Goal: Check status: Check status

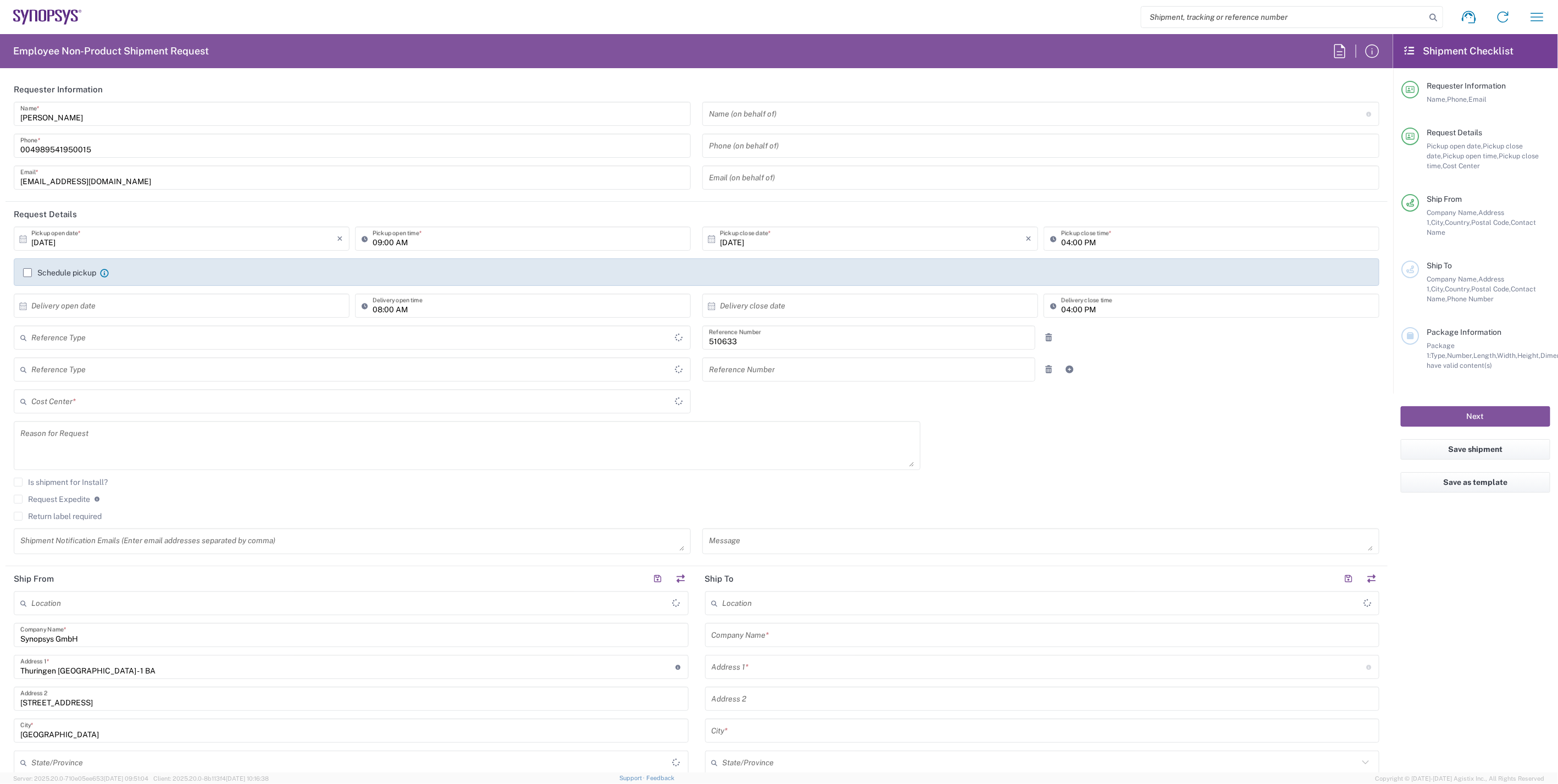
type input "Department"
type input "DE01, SDG, HAPS, HW 510633"
type input "Delivered at Place"
type input "[GEOGRAPHIC_DATA]"
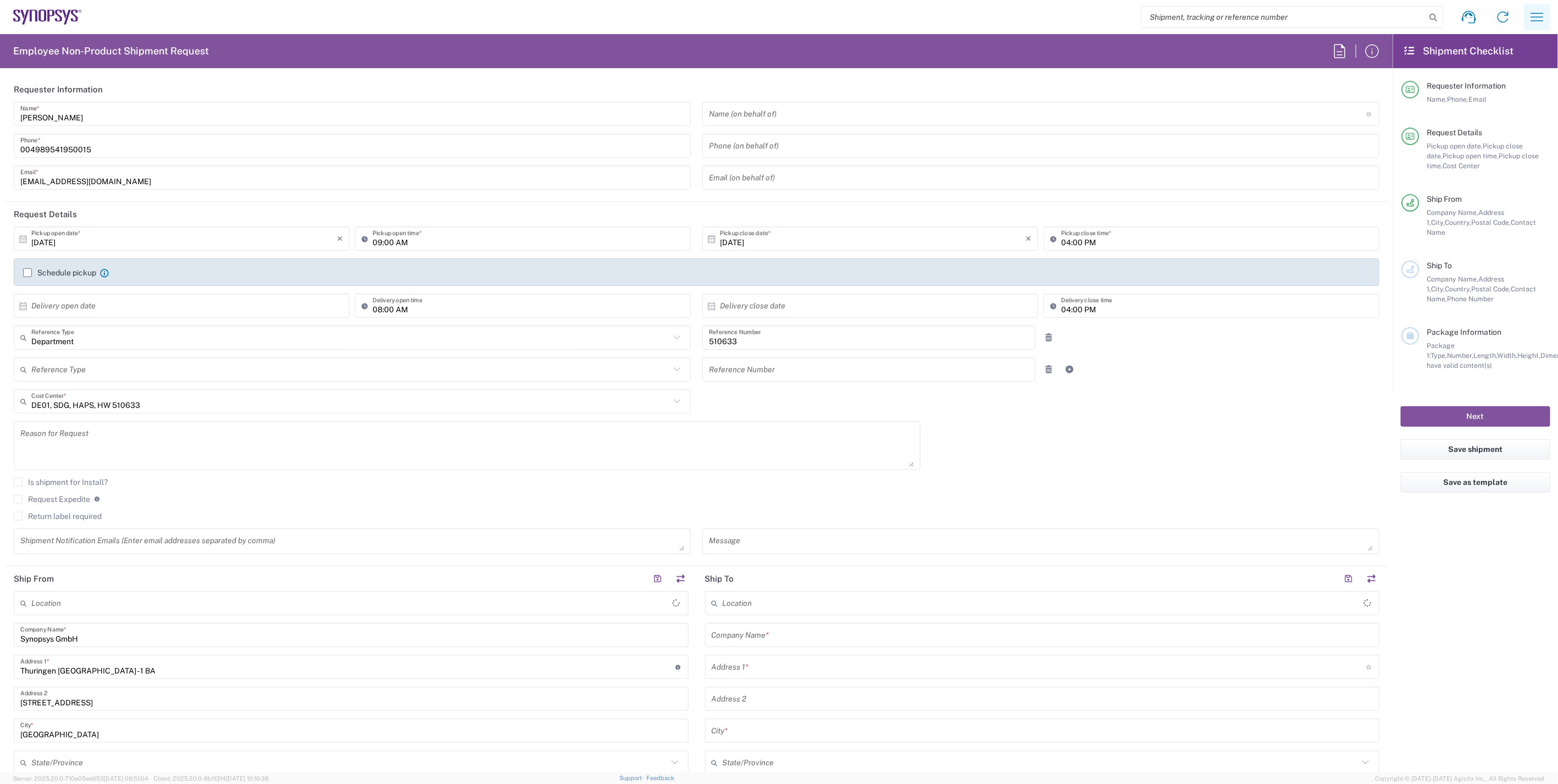
click at [1532, 15] on icon "button" at bounding box center [1537, 17] width 17 height 17
click at [1463, 112] on link "My shipments" at bounding box center [1456, 119] width 181 height 22
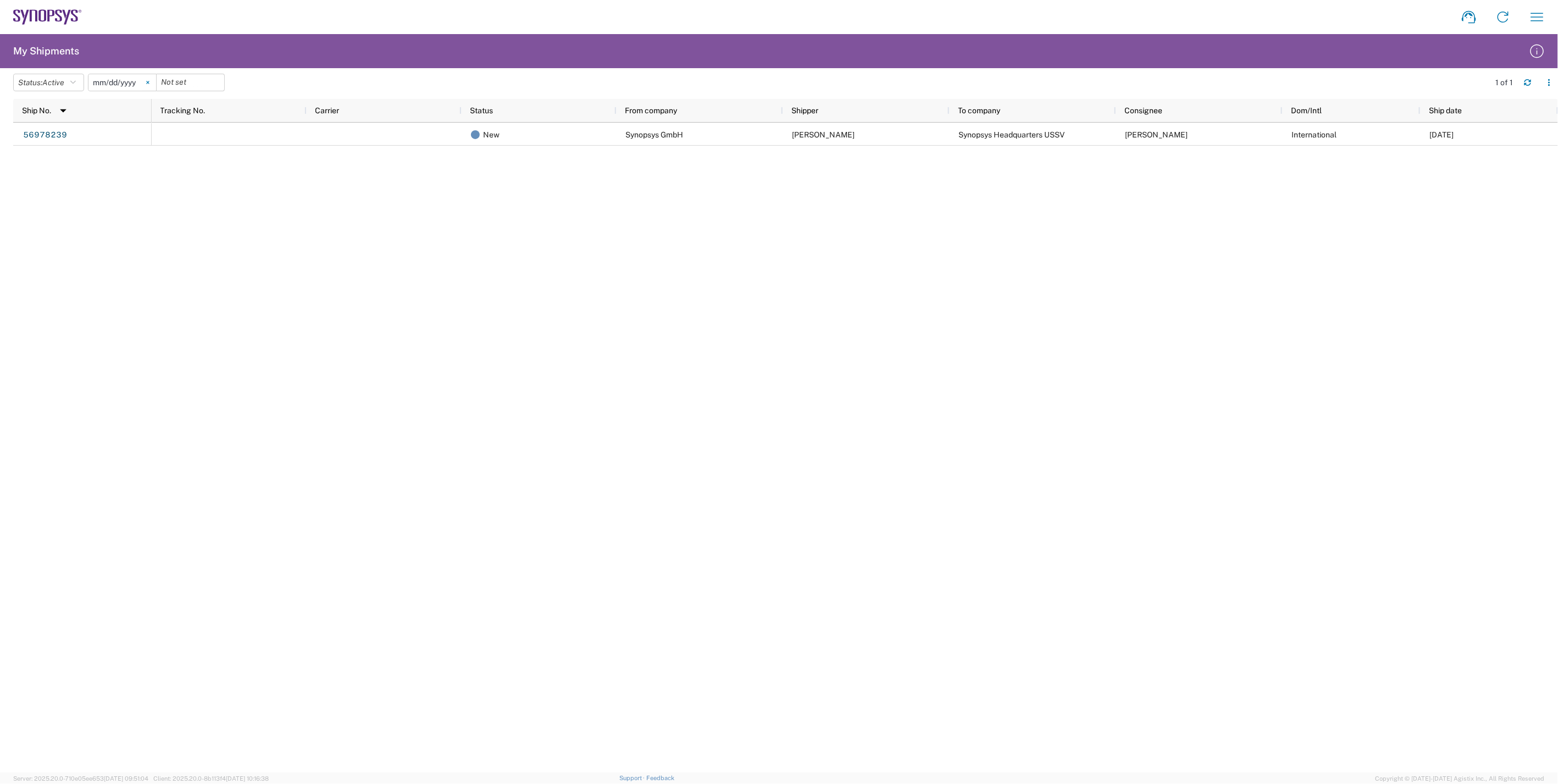
click at [152, 79] on svg-icon at bounding box center [148, 83] width 17 height 17
click at [74, 84] on icon "button" at bounding box center [73, 82] width 6 height 7
click at [75, 140] on span "All" at bounding box center [77, 140] width 128 height 17
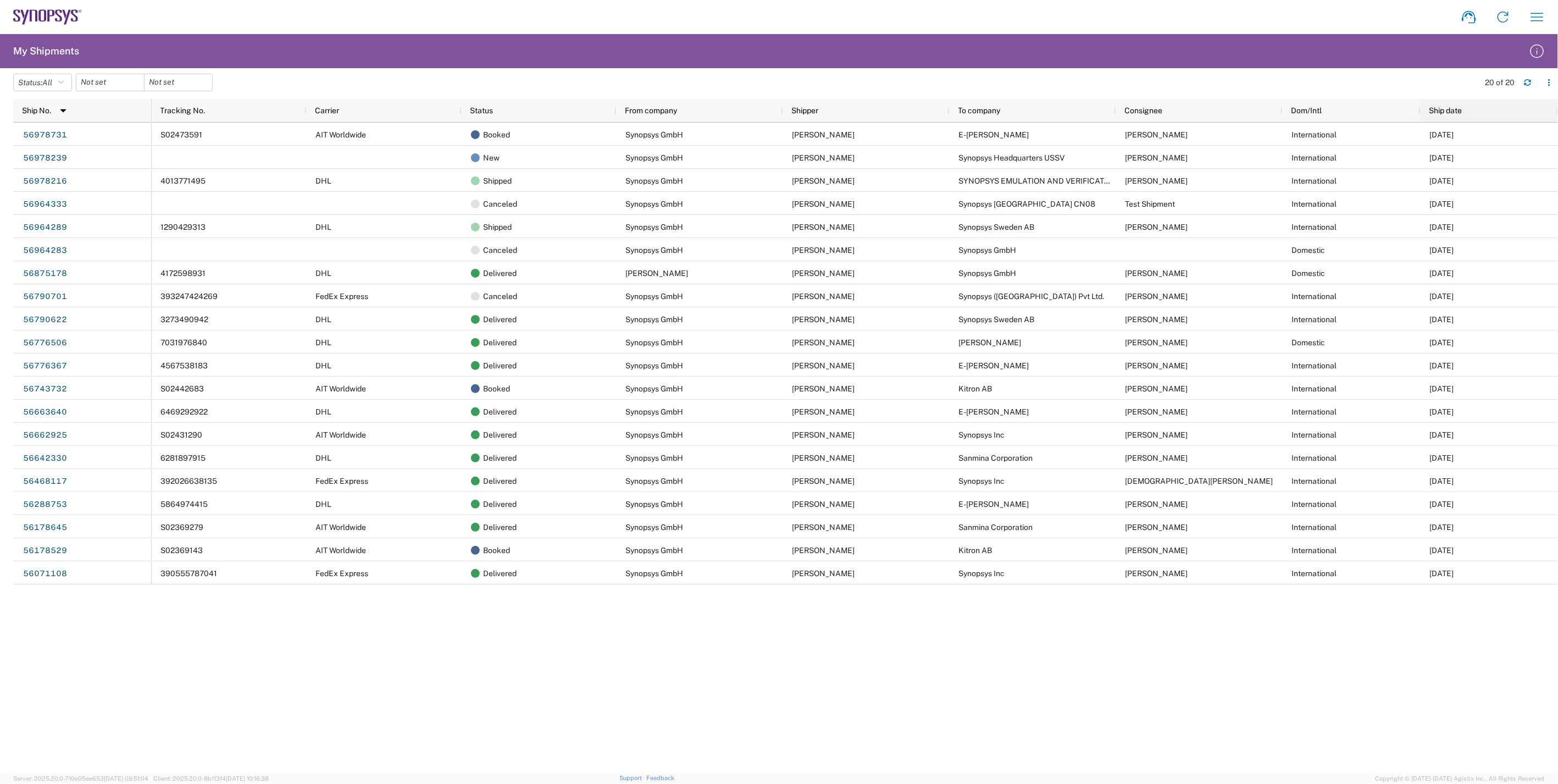
click at [1449, 110] on span "Ship date" at bounding box center [1446, 110] width 33 height 9
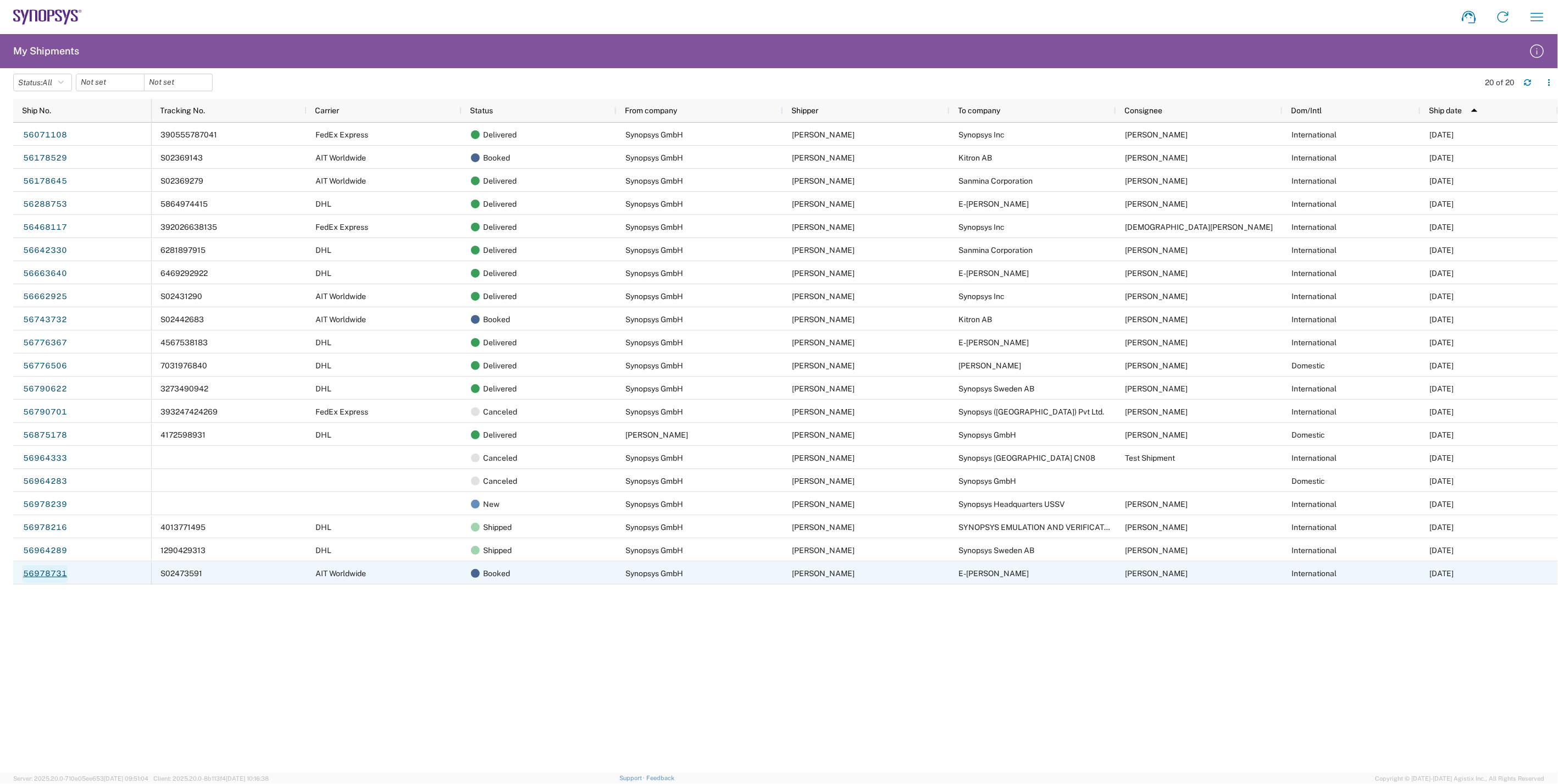
click at [52, 571] on link "56978731" at bounding box center [44, 573] width 45 height 17
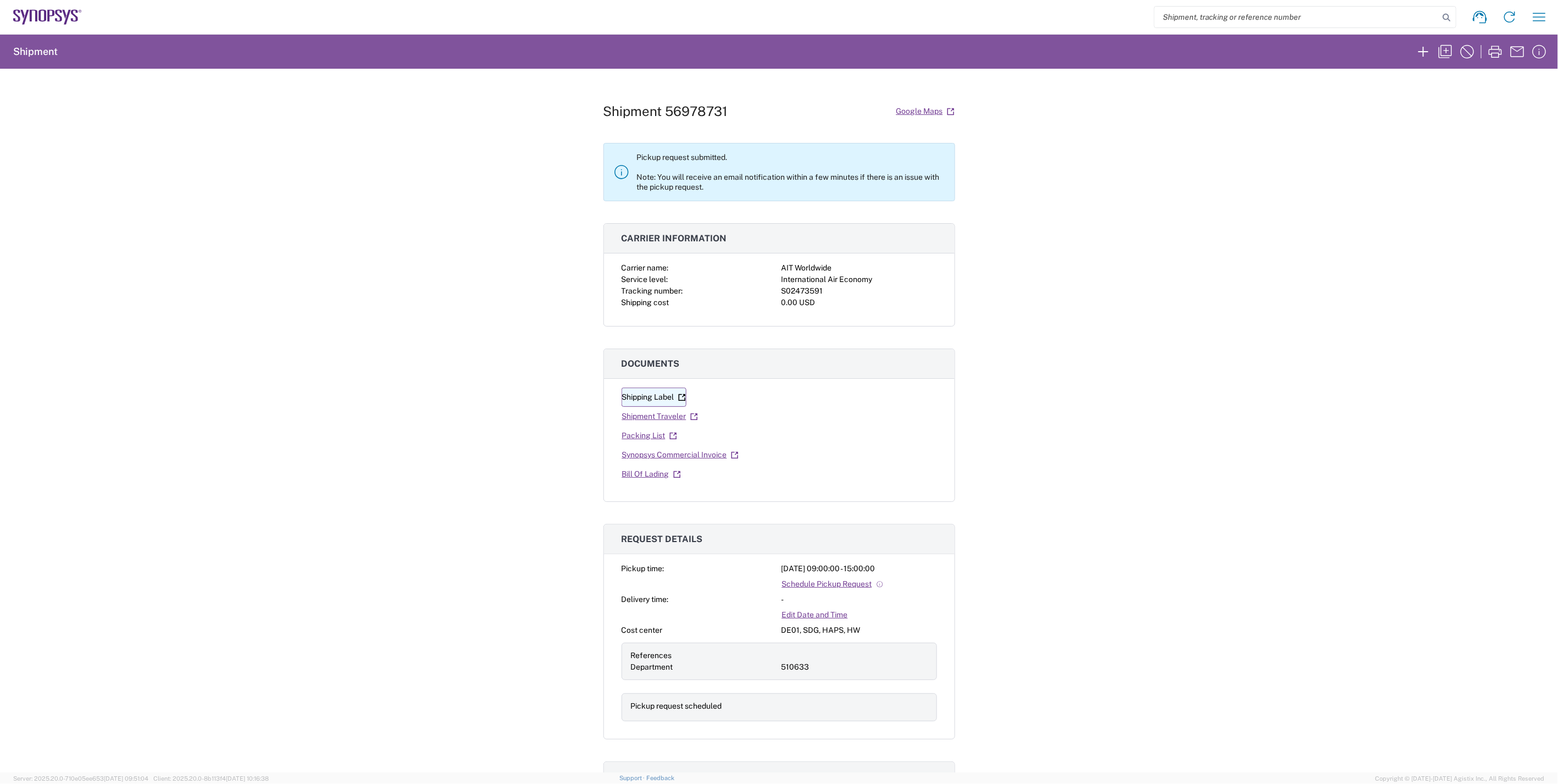
click at [652, 397] on link "Shipping Label" at bounding box center [653, 397] width 64 height 19
click at [649, 435] on link "Packing List" at bounding box center [649, 435] width 56 height 19
click at [694, 456] on link "Synopsys Commercial Invoice" at bounding box center [680, 455] width 118 height 19
click at [639, 475] on link "Bill Of Lading" at bounding box center [651, 474] width 60 height 19
click at [1542, 20] on icon "button" at bounding box center [1540, 17] width 13 height 8
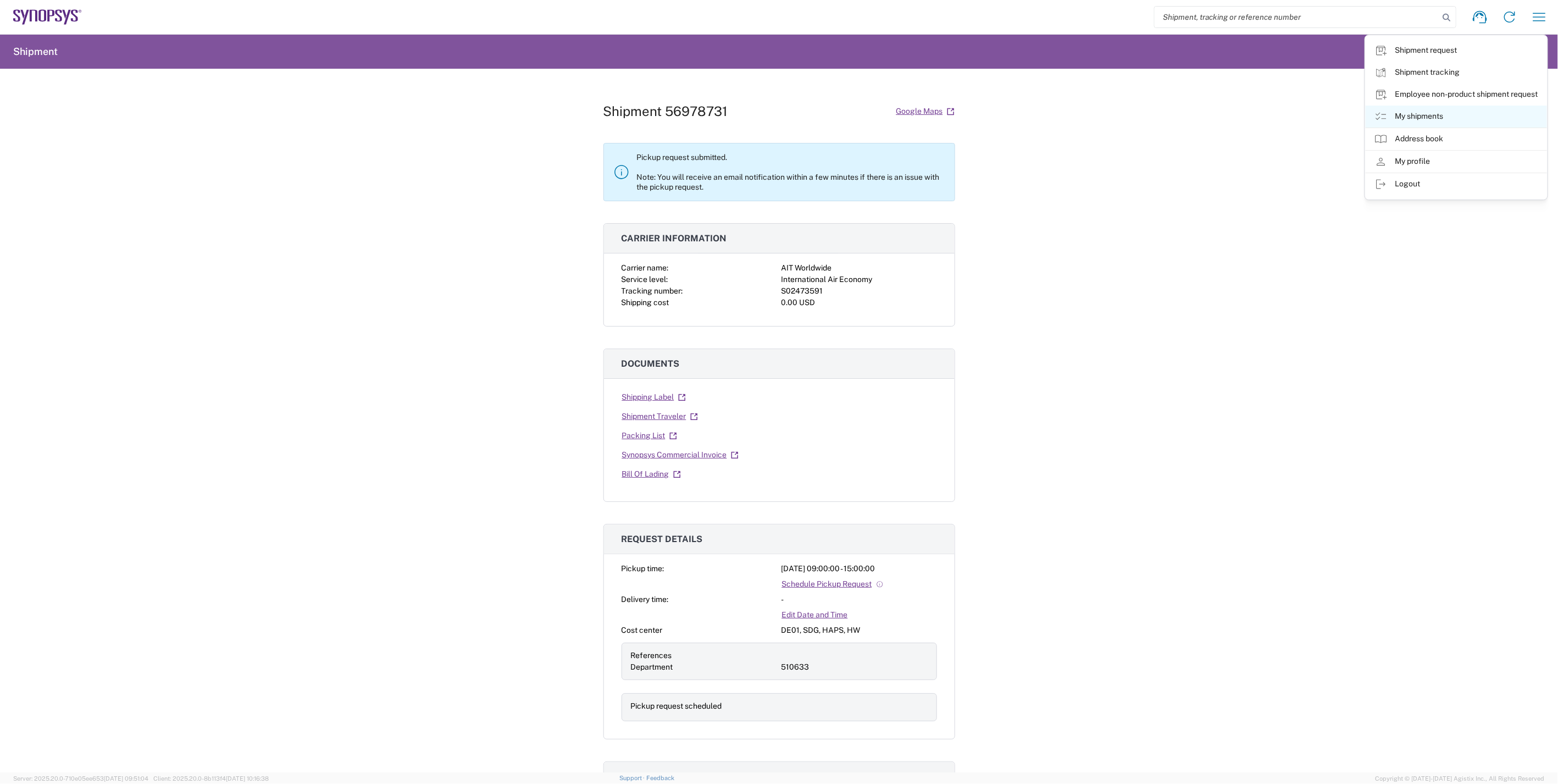
click at [1444, 118] on link "My shipments" at bounding box center [1456, 117] width 181 height 22
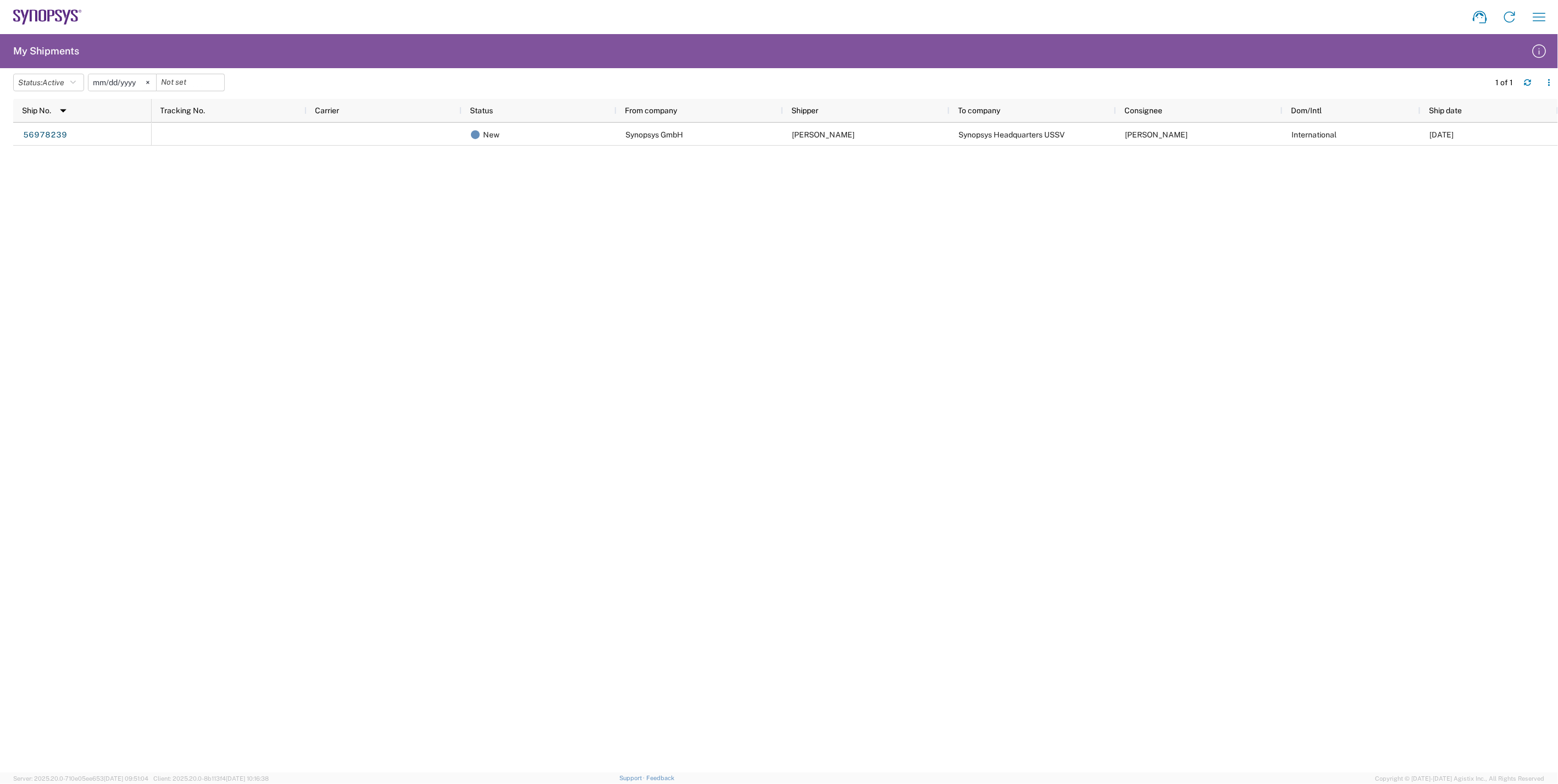
click at [149, 81] on icon at bounding box center [148, 83] width 4 height 4
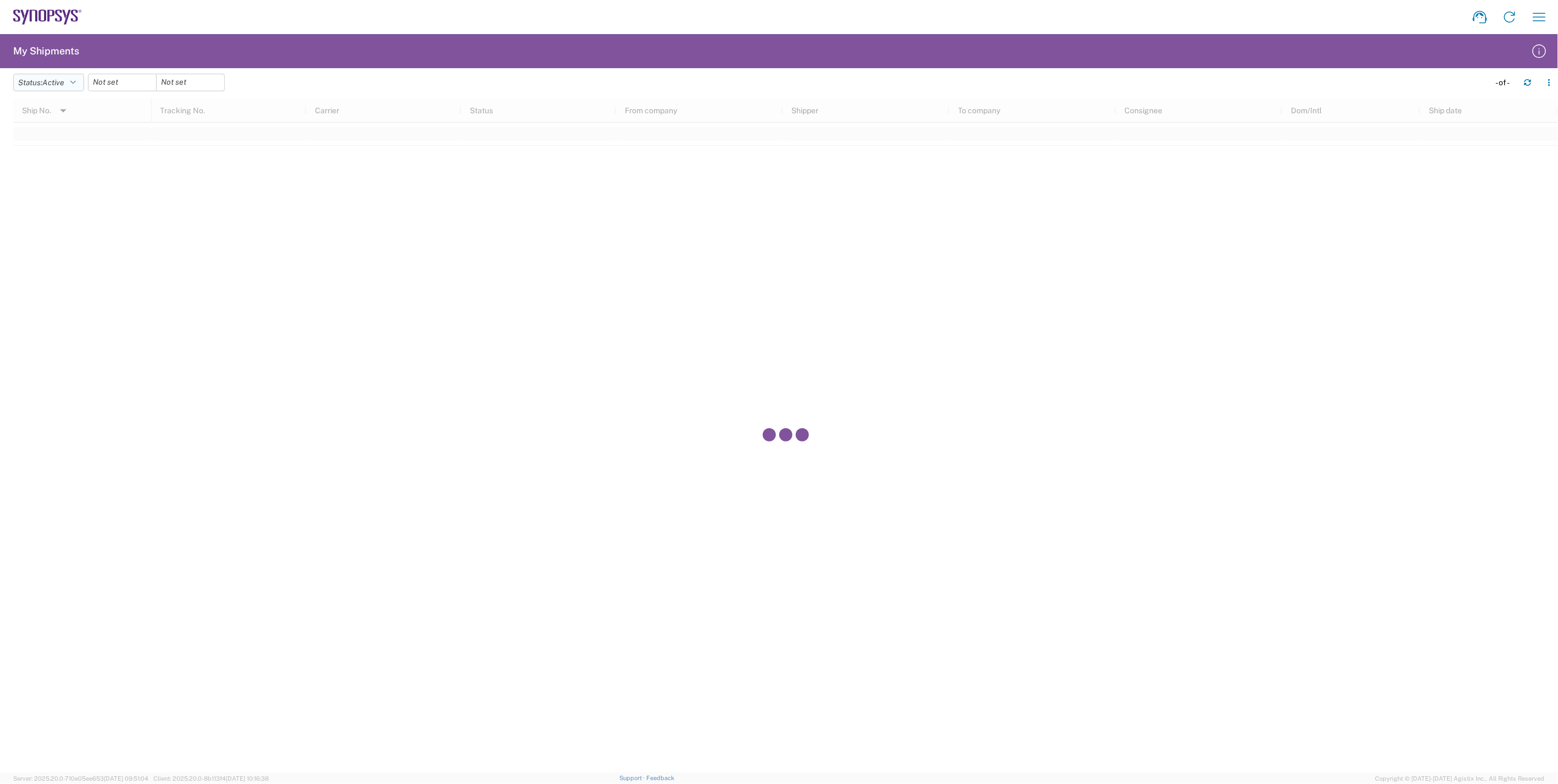
click at [70, 81] on button "Status: Active" at bounding box center [48, 82] width 71 height 17
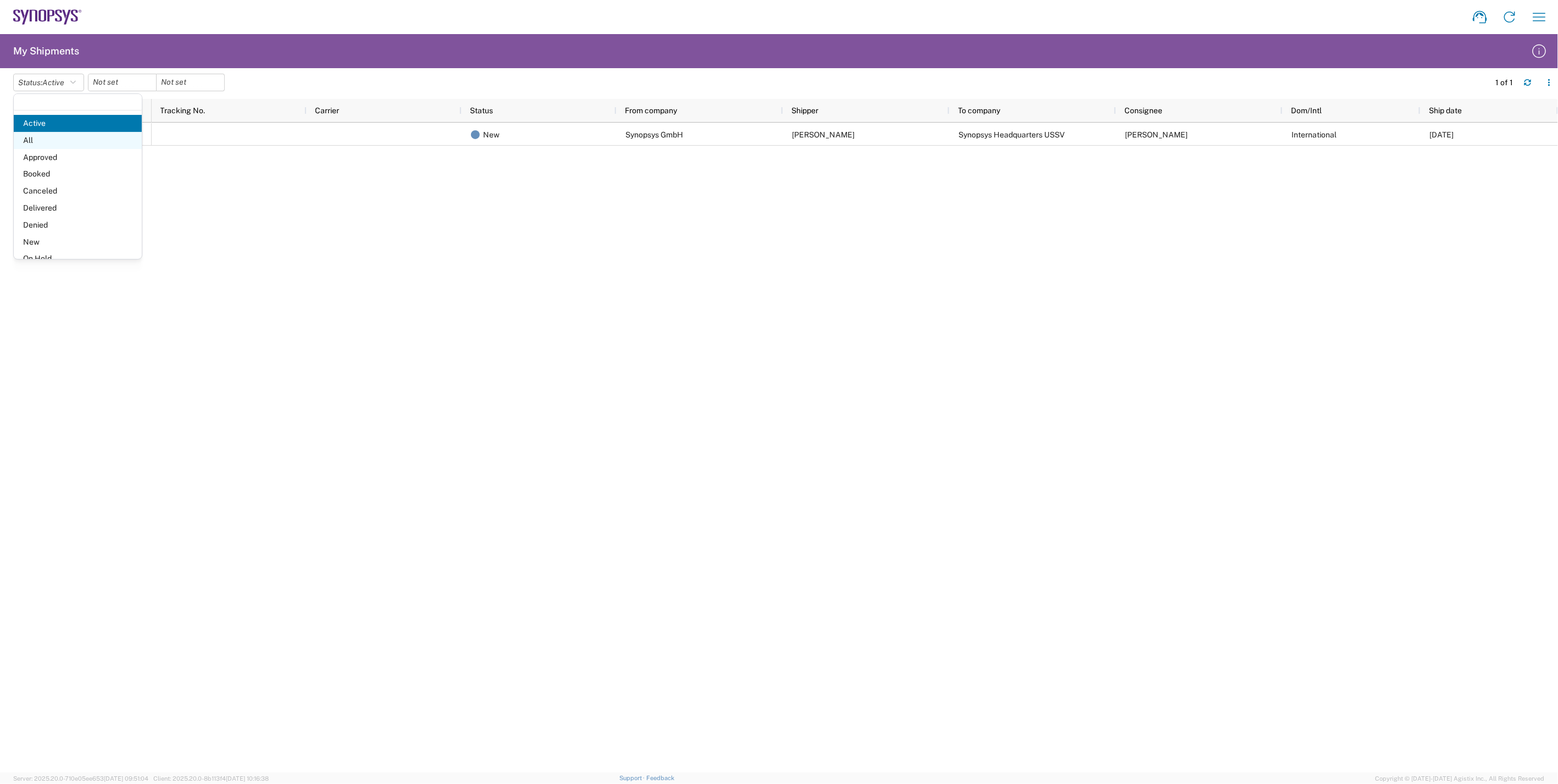
click at [58, 134] on span "All" at bounding box center [77, 140] width 128 height 17
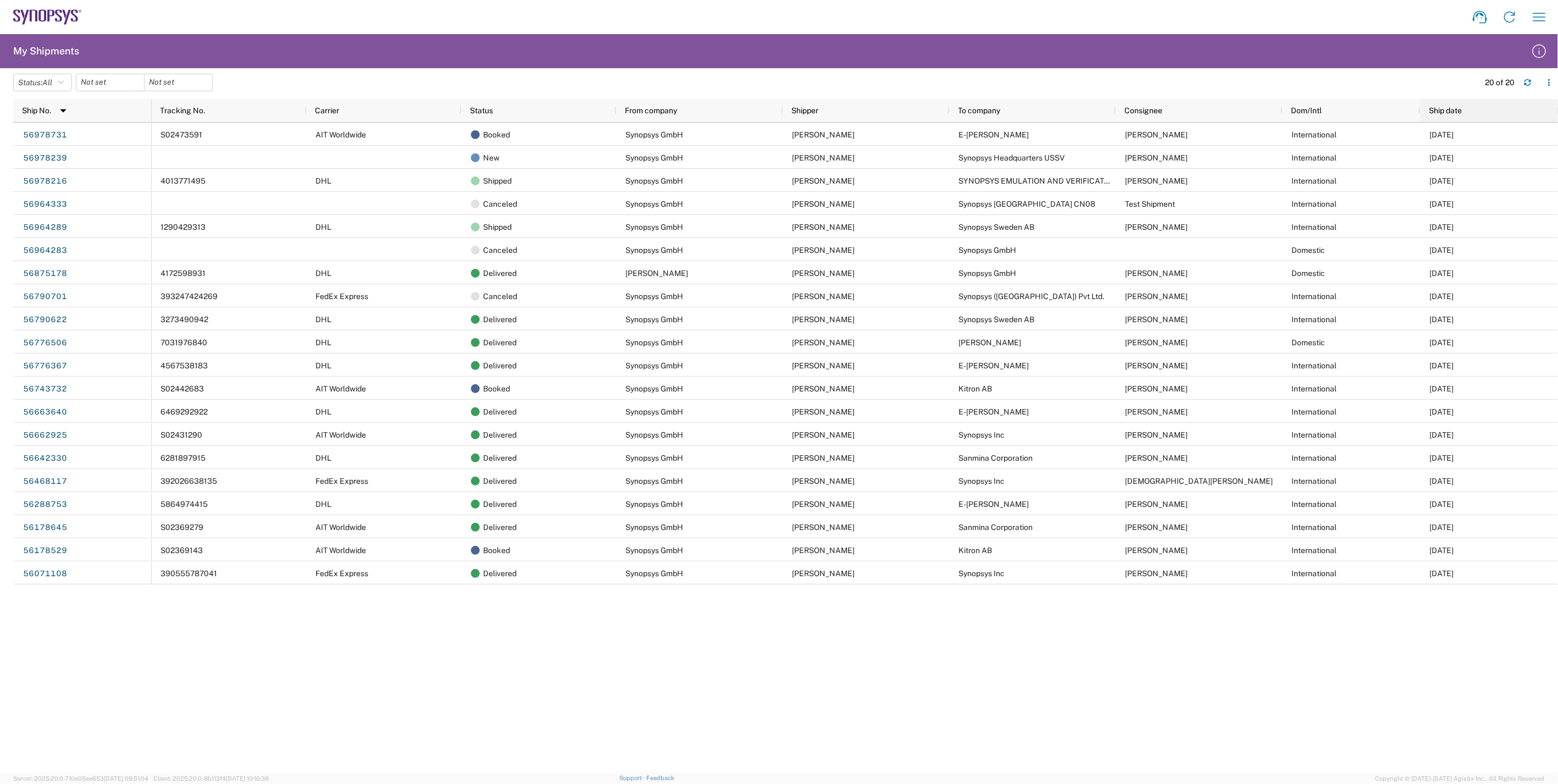
click at [1453, 110] on span "Ship date" at bounding box center [1446, 110] width 33 height 9
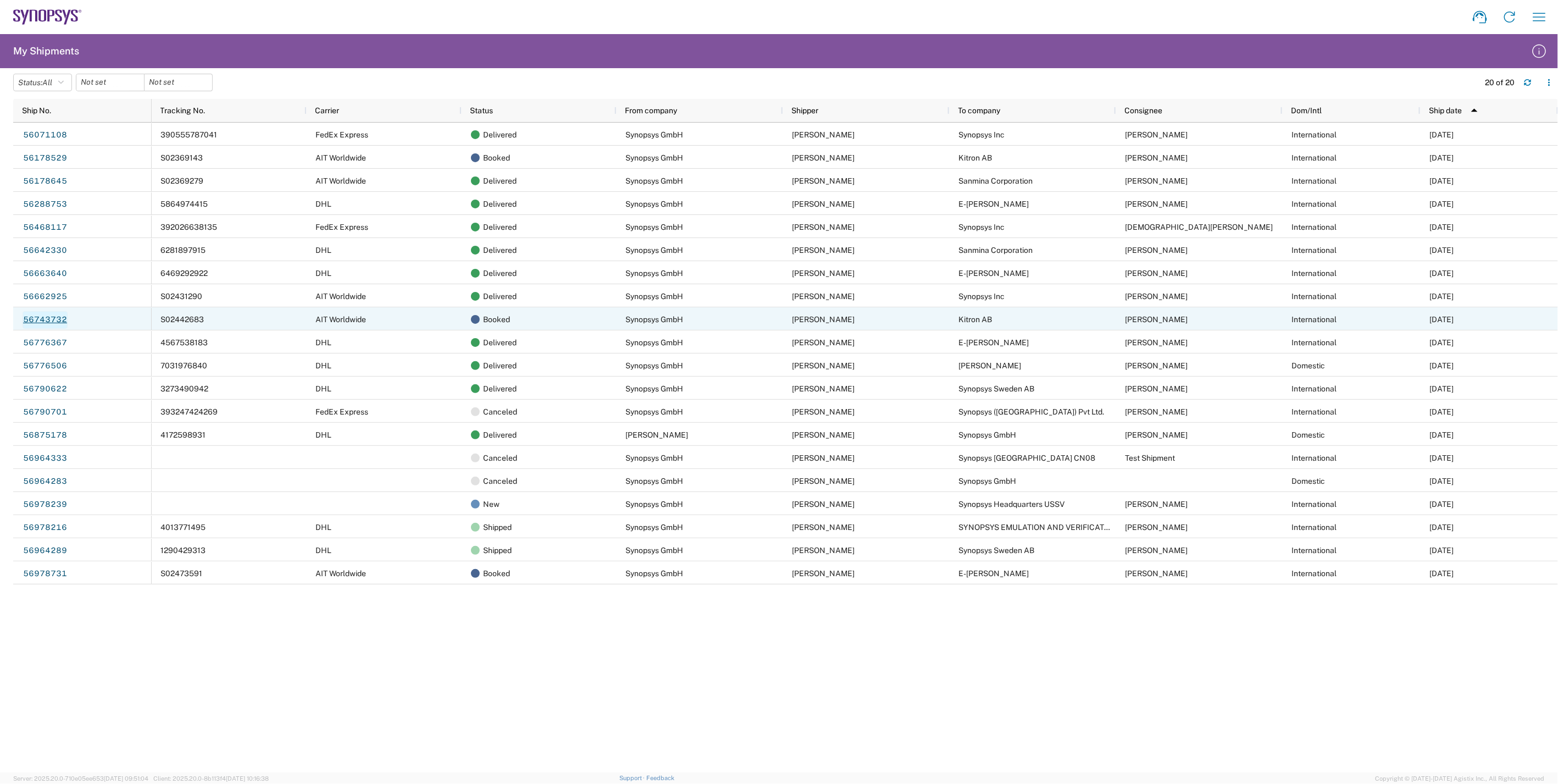
click at [46, 320] on link "56743732" at bounding box center [44, 319] width 45 height 17
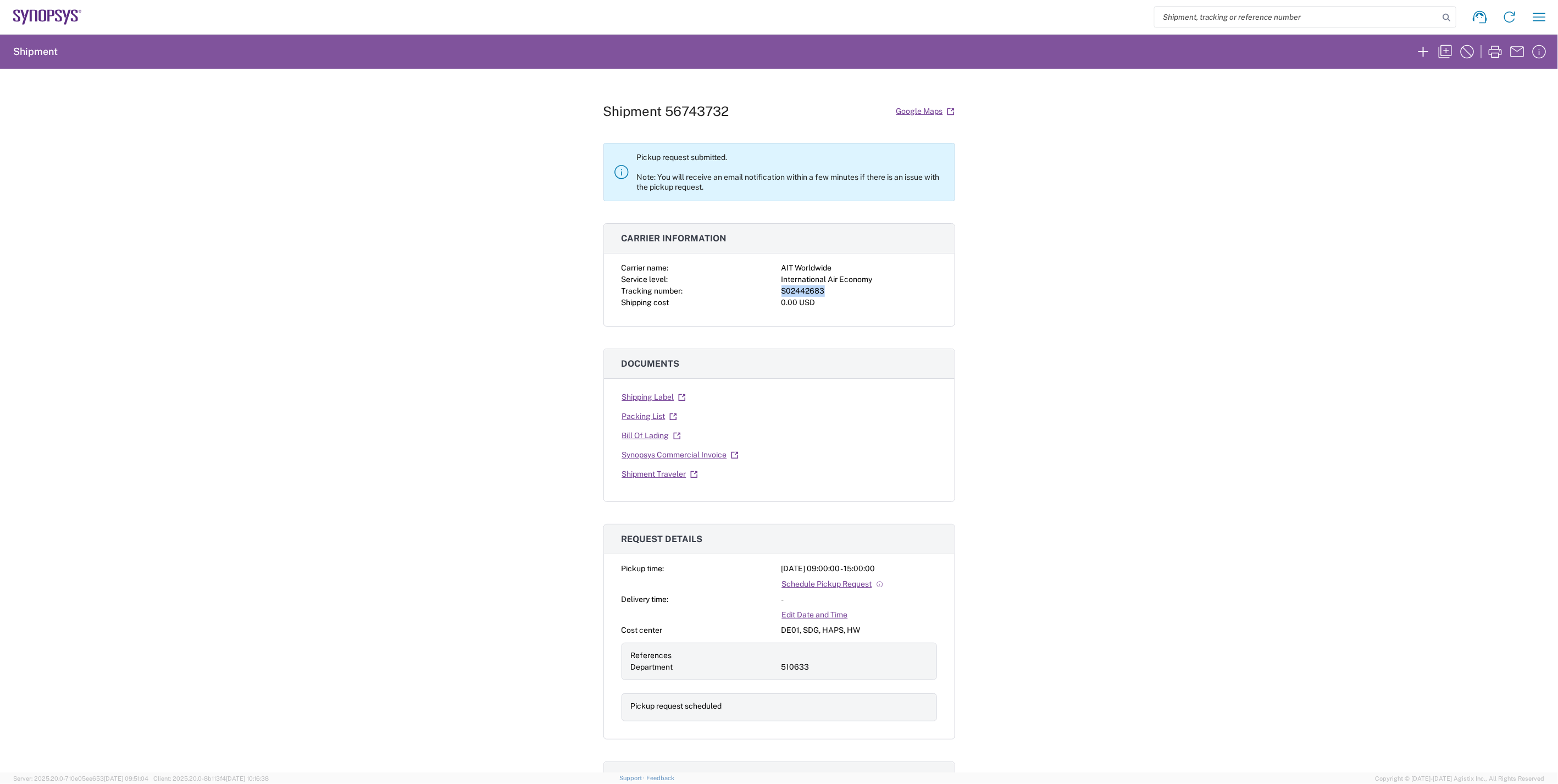
drag, startPoint x: 821, startPoint y: 292, endPoint x: 773, endPoint y: 292, distance: 48.0
click at [773, 292] on div "Carrier name: AIT Worldwide Service level: International Air Economy Tracking n…" at bounding box center [779, 285] width 316 height 46
copy div "S02442683"
click at [1307, 259] on div "Shipment 56743732 Google Maps Pickup request submitted. Note: You will receive …" at bounding box center [779, 421] width 1558 height 703
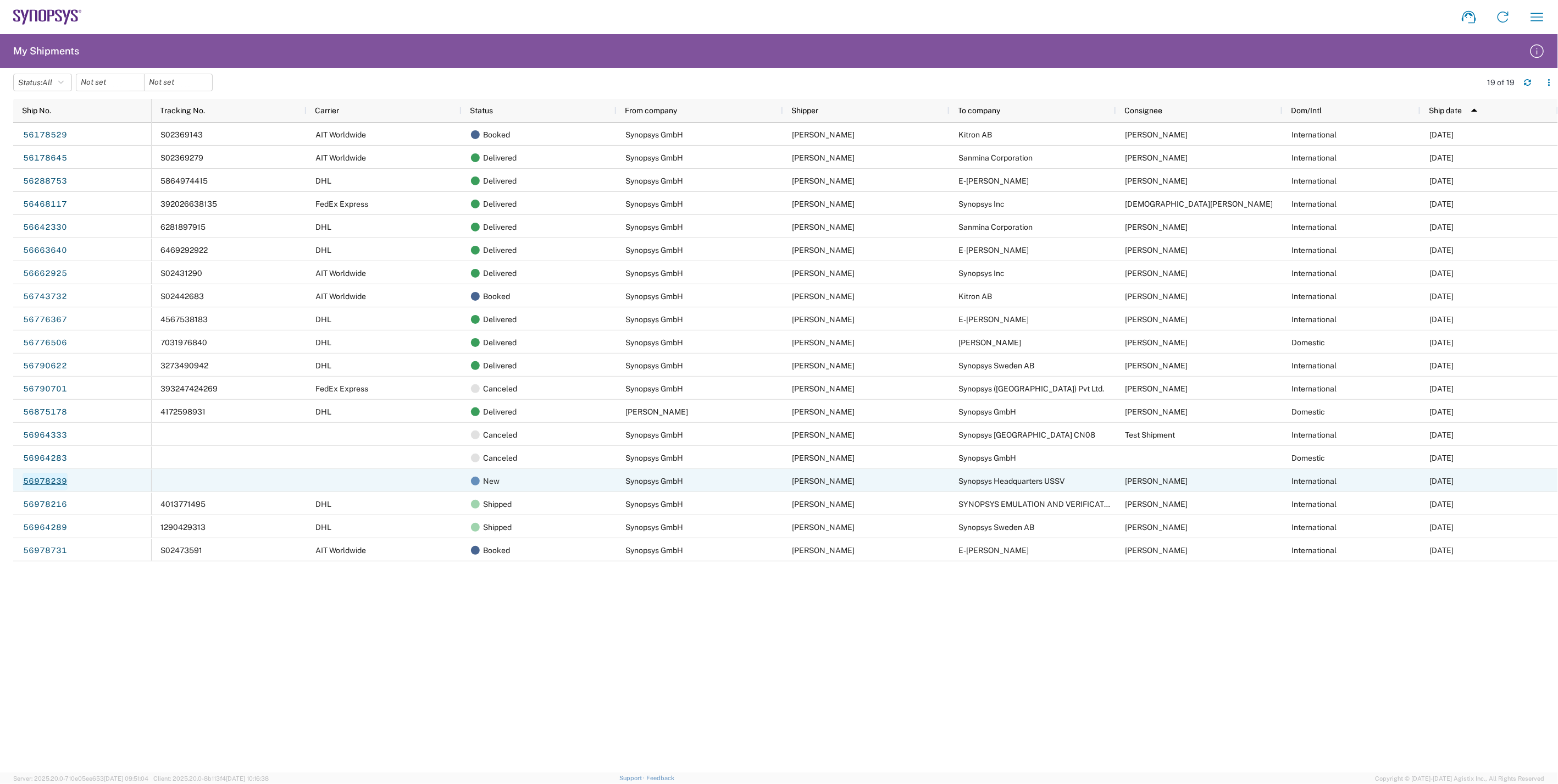
click at [40, 481] on link "56978239" at bounding box center [44, 481] width 45 height 17
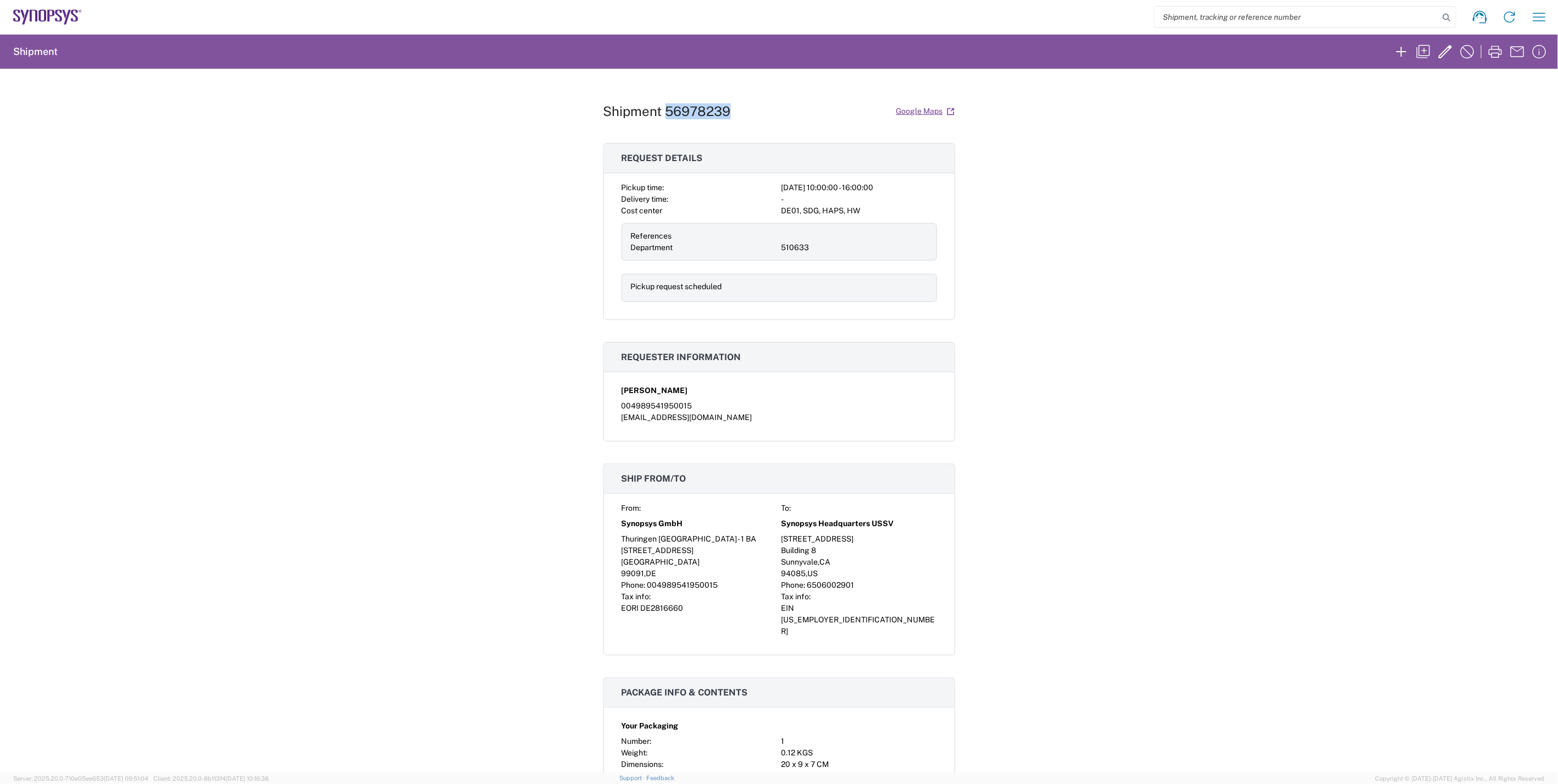
drag, startPoint x: 725, startPoint y: 110, endPoint x: 663, endPoint y: 109, distance: 62.0
click at [663, 109] on div "Shipment 56978239 Google Maps" at bounding box center [779, 110] width 352 height 19
copy h1 "56978239"
click at [487, 519] on div "Shipment 56978239 Google Maps Request details Pickup time: [DATE] 10:00:00 - 16…" at bounding box center [779, 421] width 1558 height 703
